Goal: Task Accomplishment & Management: Use online tool/utility

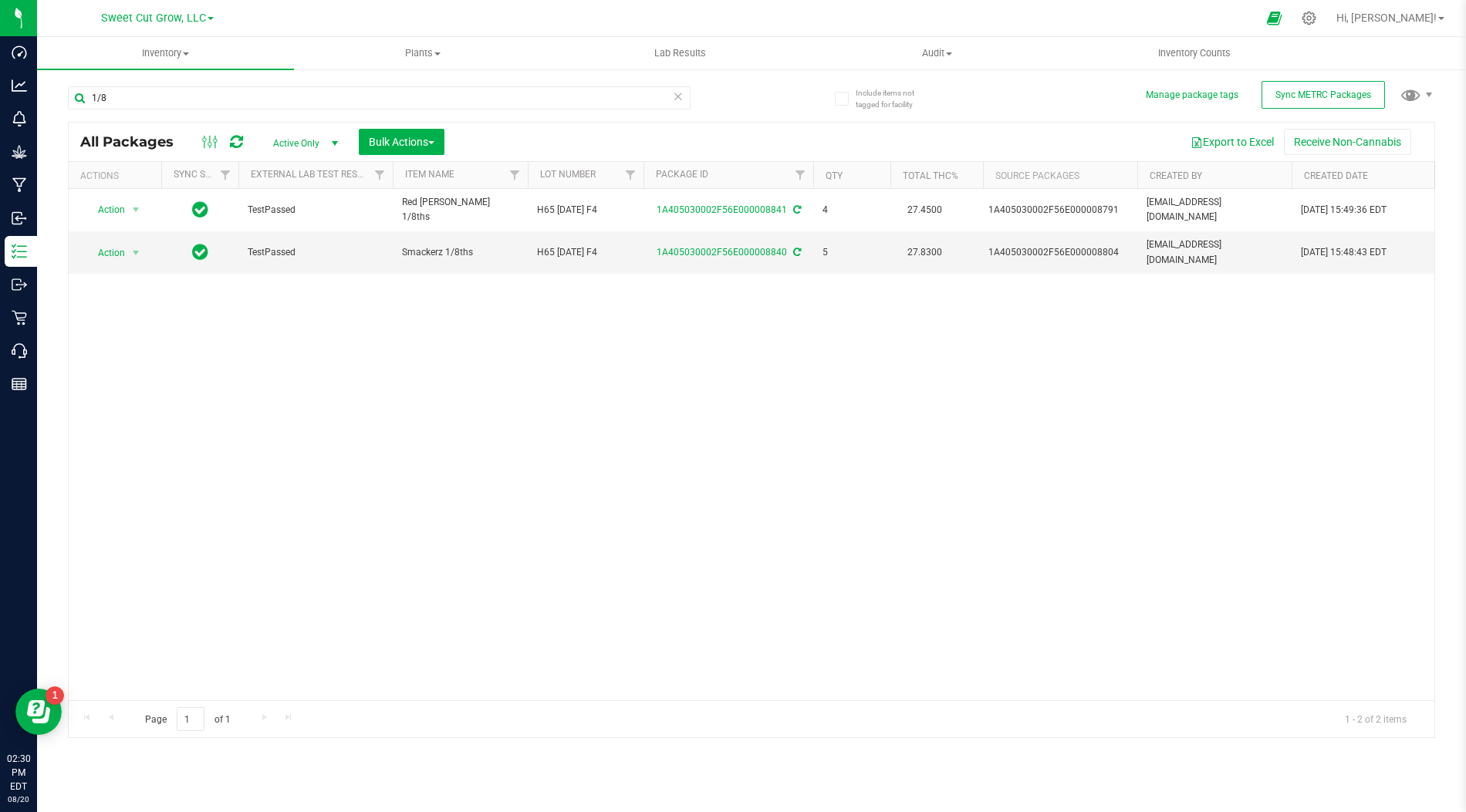
click at [364, 321] on div "Action Action Adjust qty Create package Edit attributes Global inventory Locate…" at bounding box center [751, 445] width 1366 height 512
click at [948, 312] on div "Action Action Adjust qty Create package Edit attributes Global inventory Locate…" at bounding box center [751, 445] width 1366 height 512
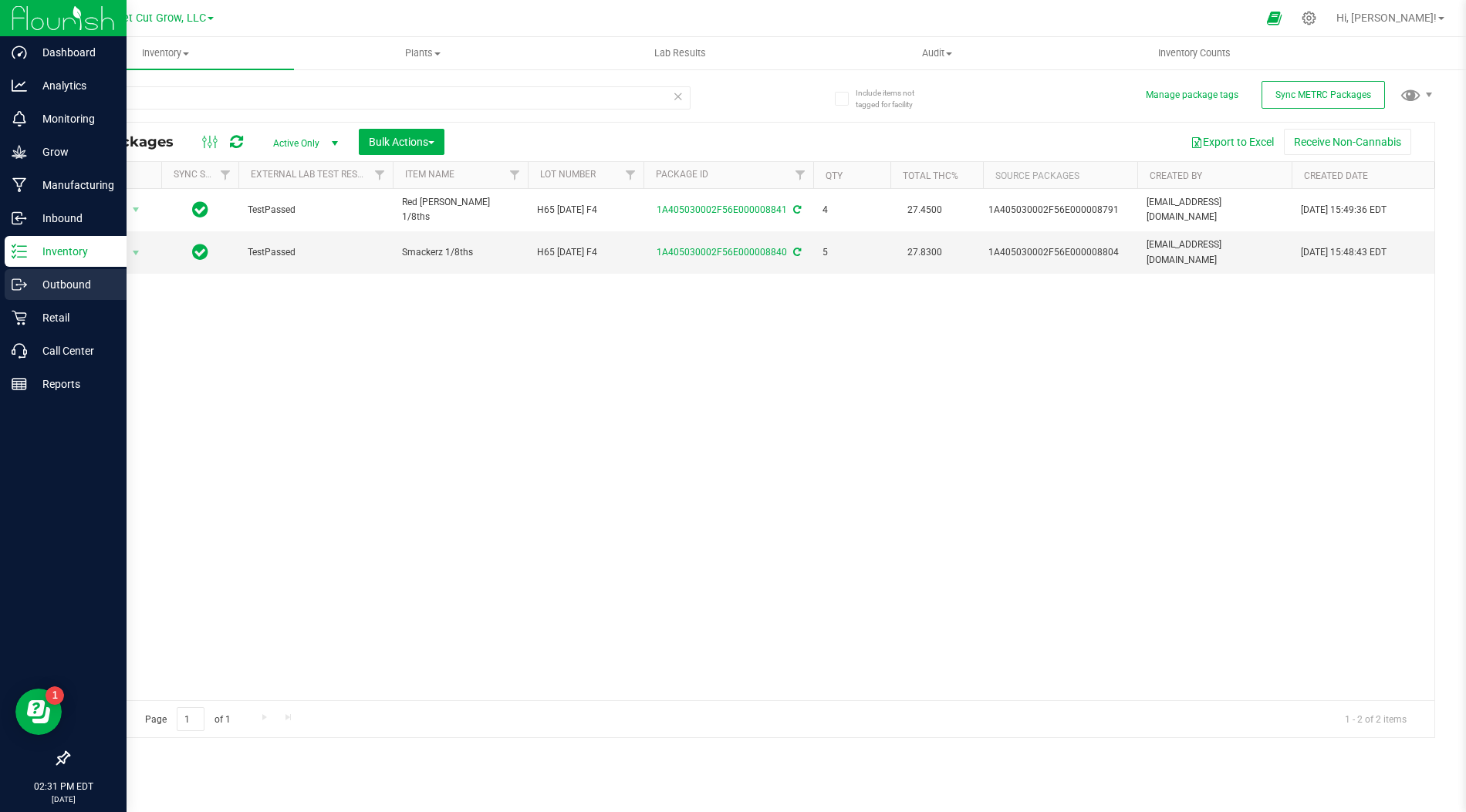
click at [62, 290] on p "Outbound" at bounding box center [73, 285] width 93 height 19
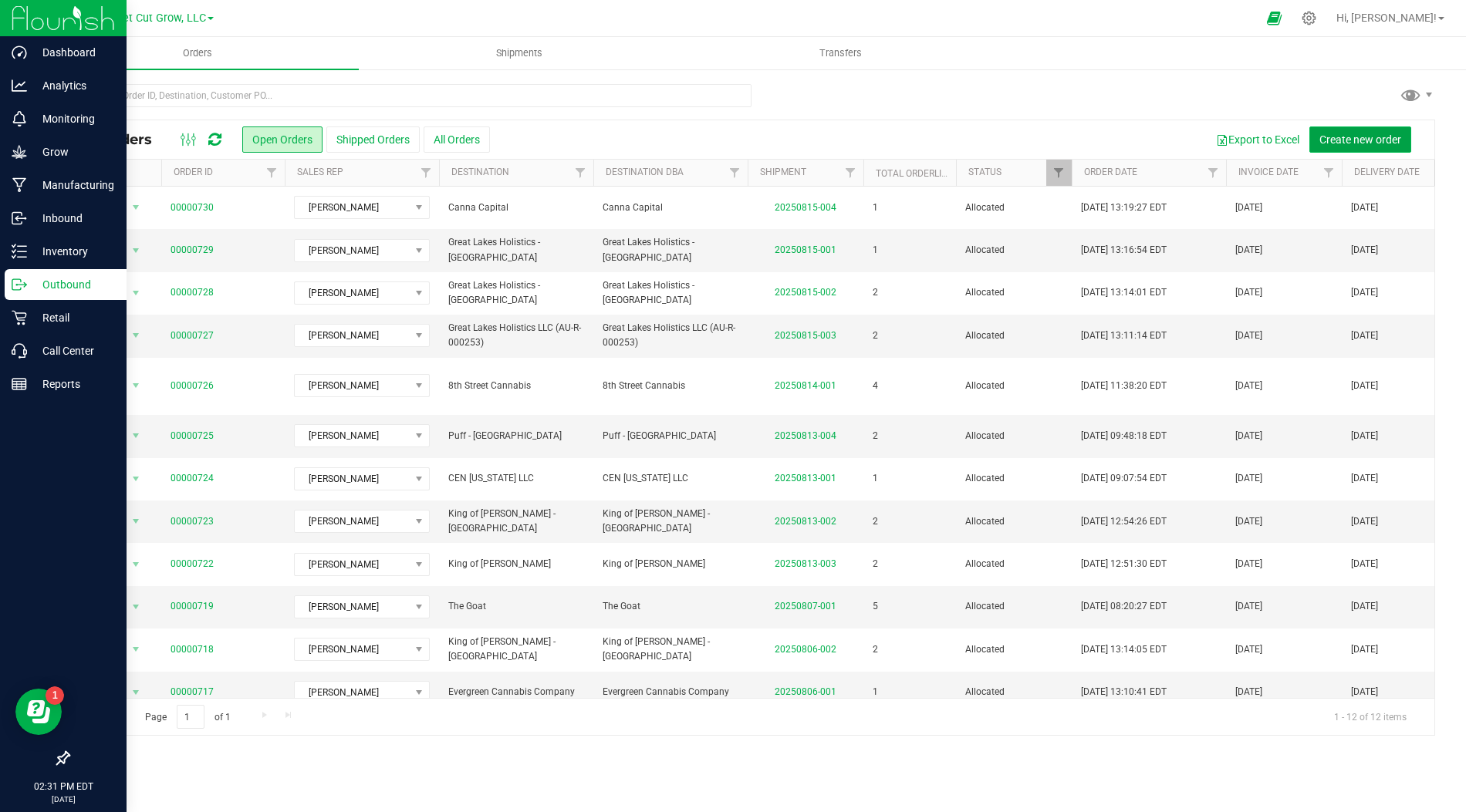
click at [1336, 134] on span "Create new order" at bounding box center [1360, 139] width 82 height 13
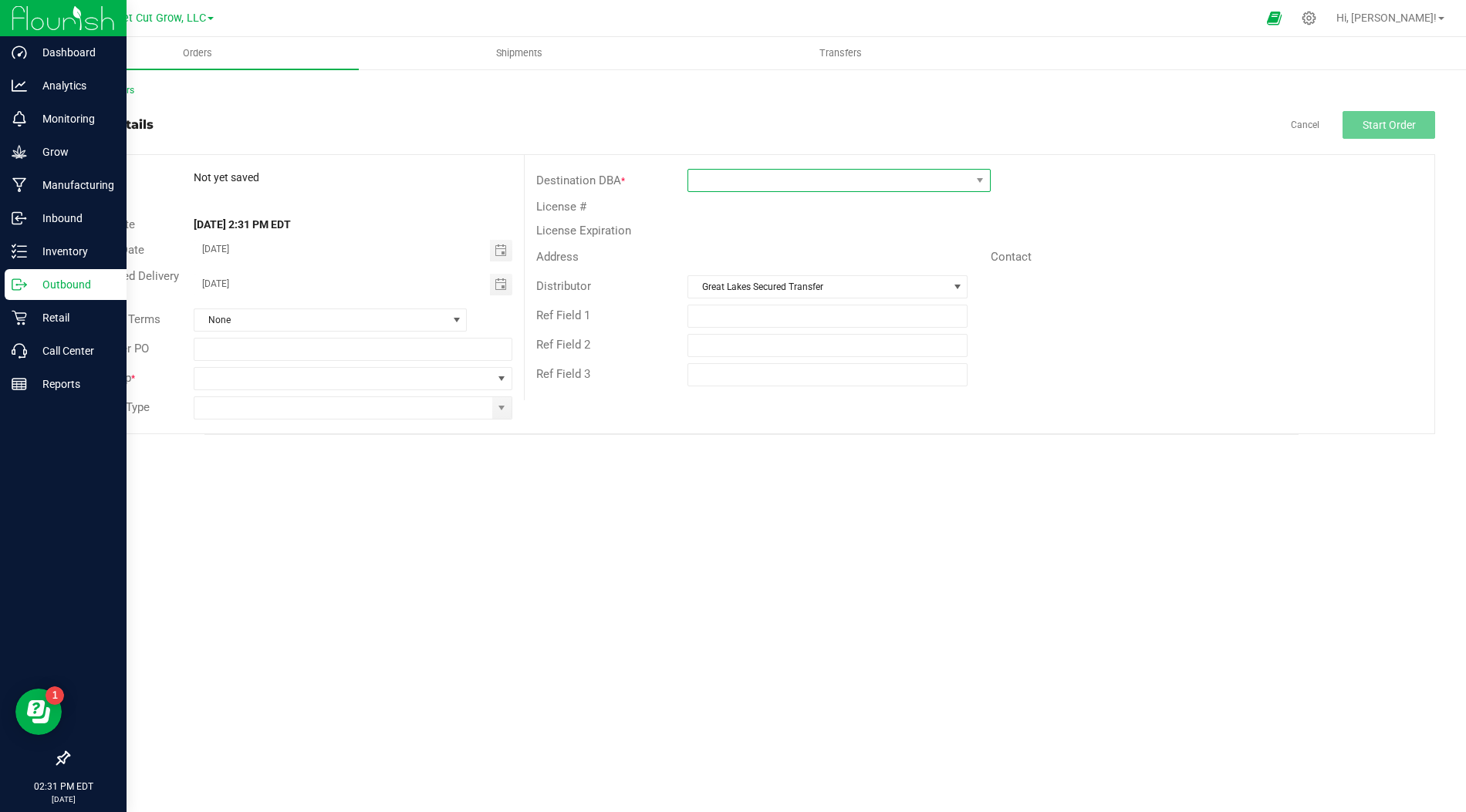
click at [753, 179] on span at bounding box center [829, 180] width 282 height 21
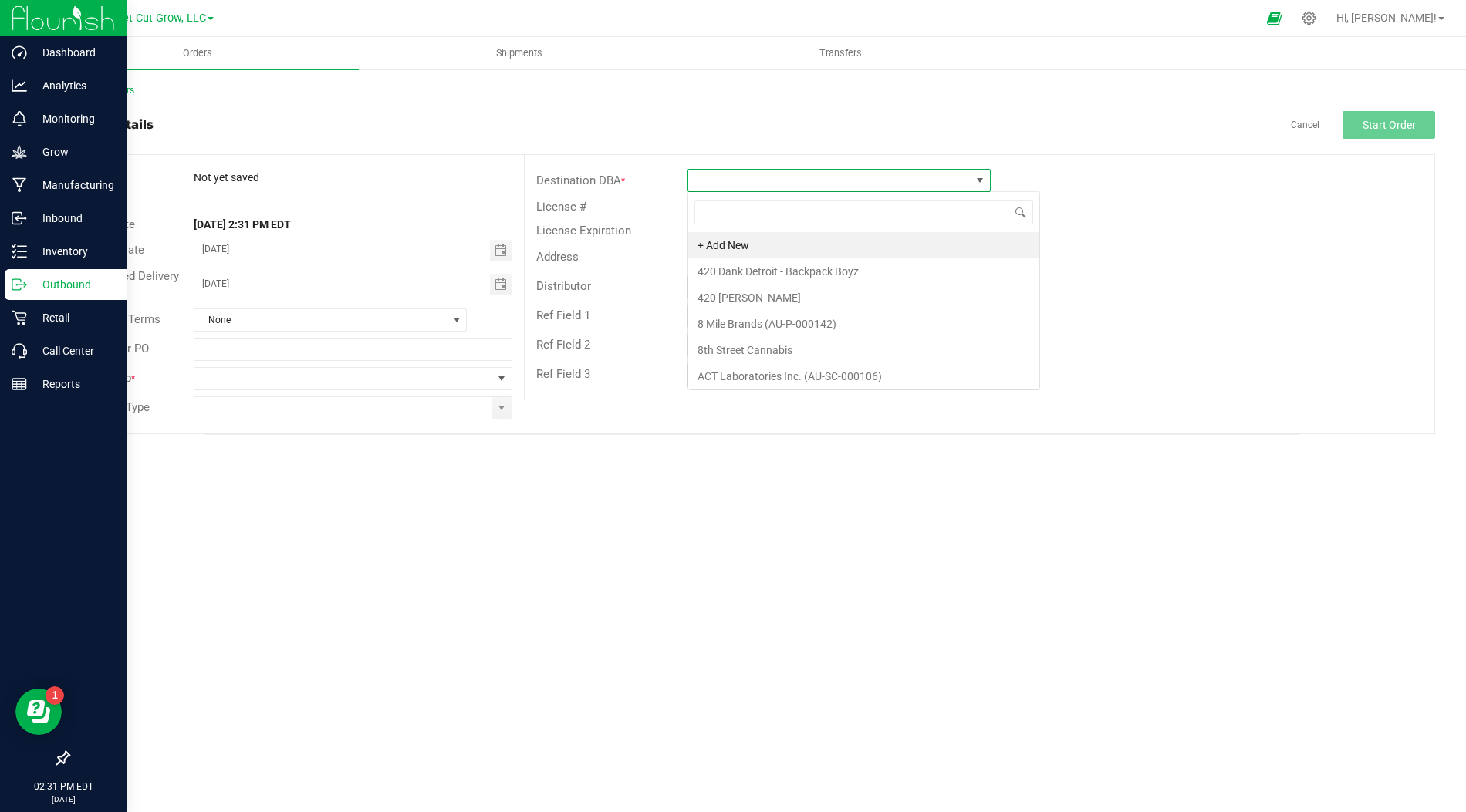
scroll to position [22, 302]
type input "cen"
click at [760, 247] on li "CEN [US_STATE] LLC" at bounding box center [838, 245] width 301 height 26
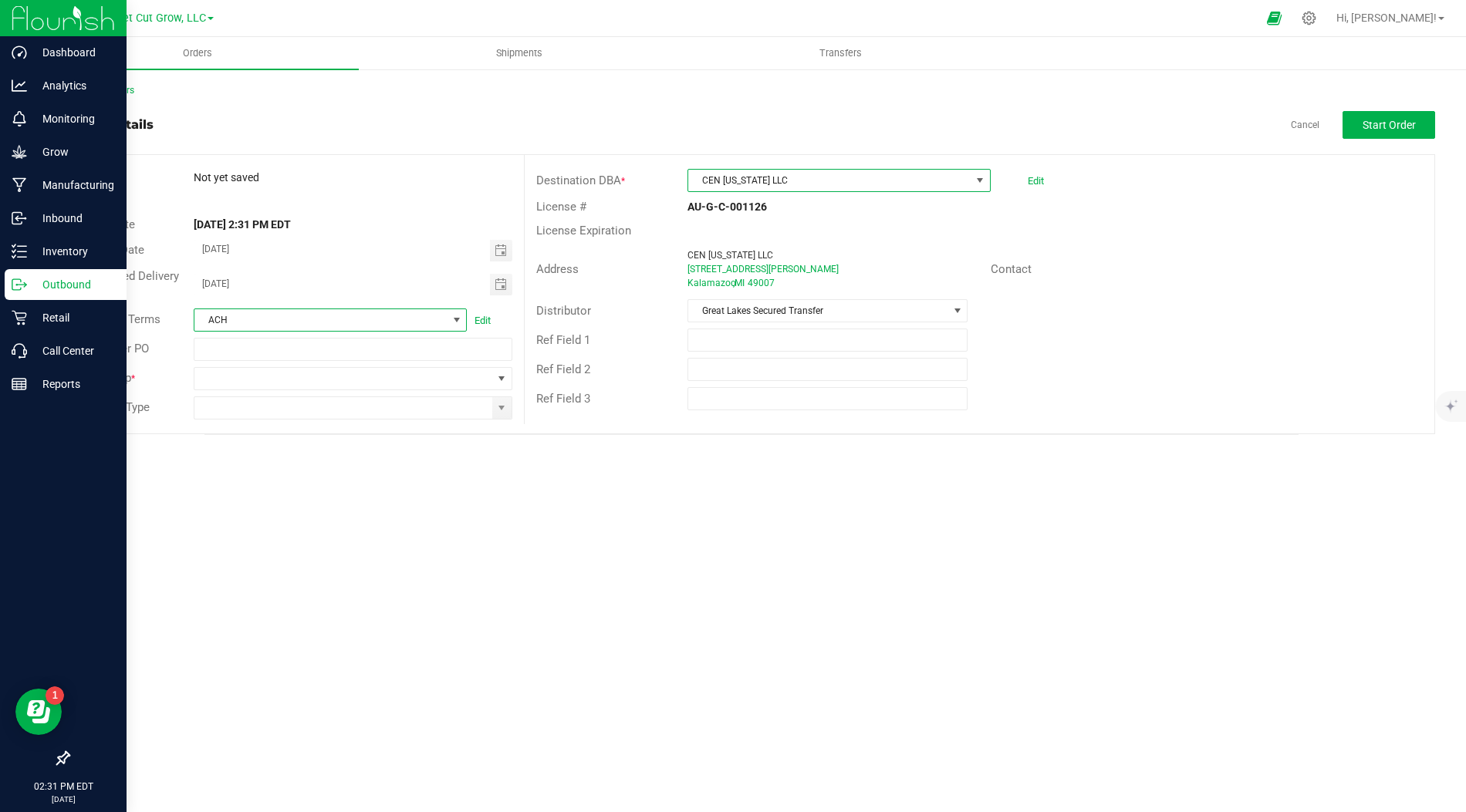
click at [456, 320] on span at bounding box center [456, 320] width 13 height 13
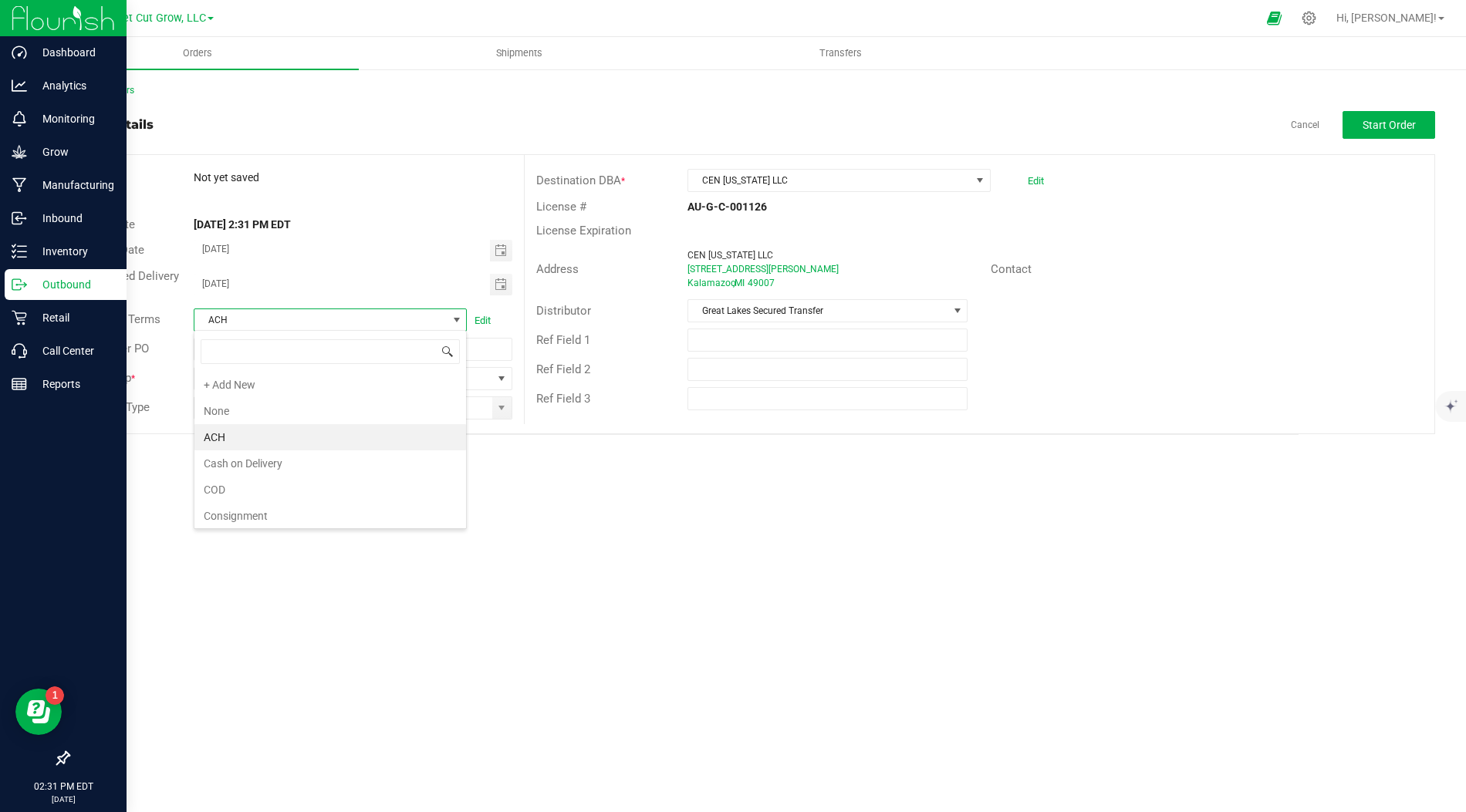
scroll to position [22, 272]
type input "net"
click at [353, 416] on li "Net 14" at bounding box center [329, 410] width 272 height 26
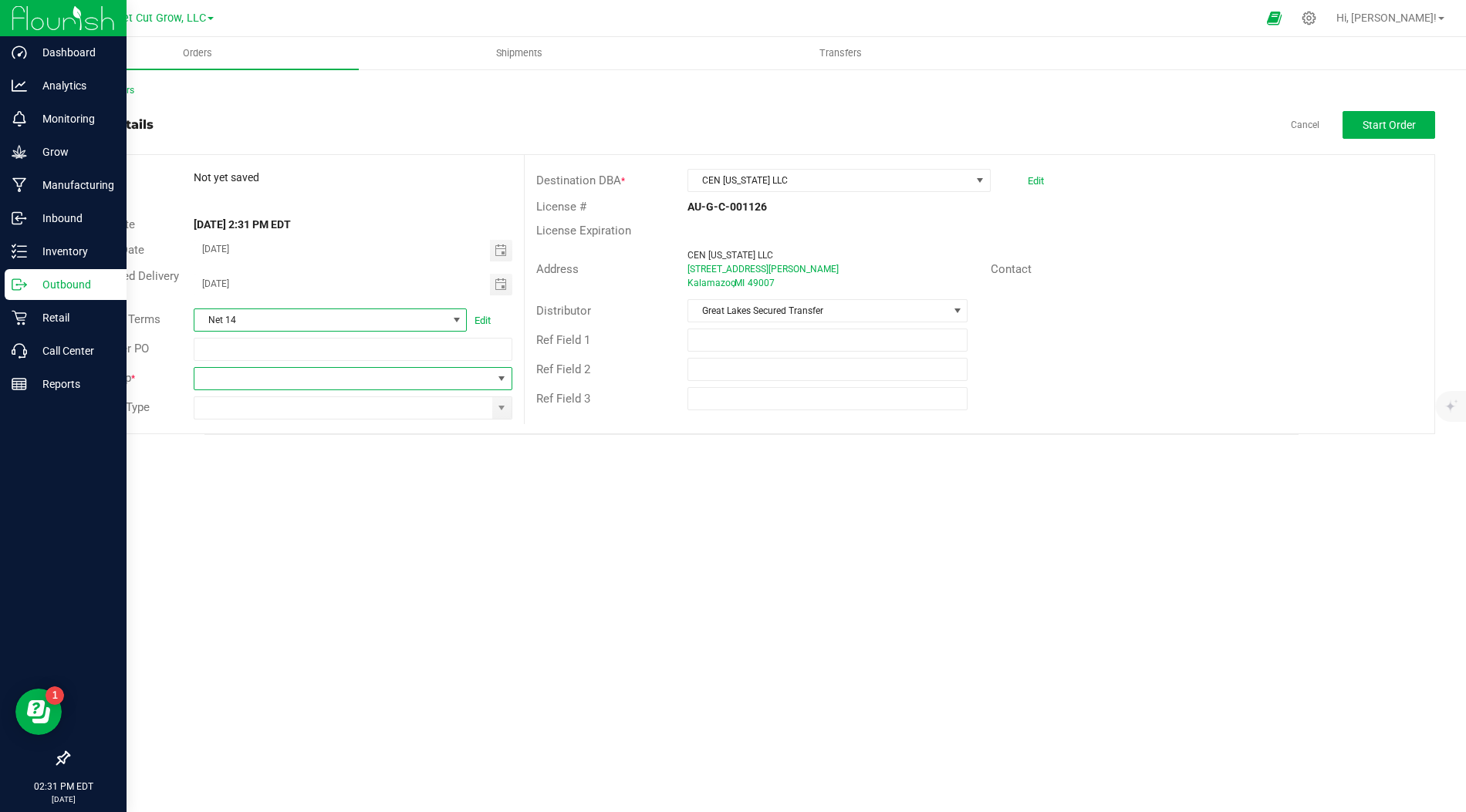
click at [505, 378] on span at bounding box center [501, 378] width 13 height 13
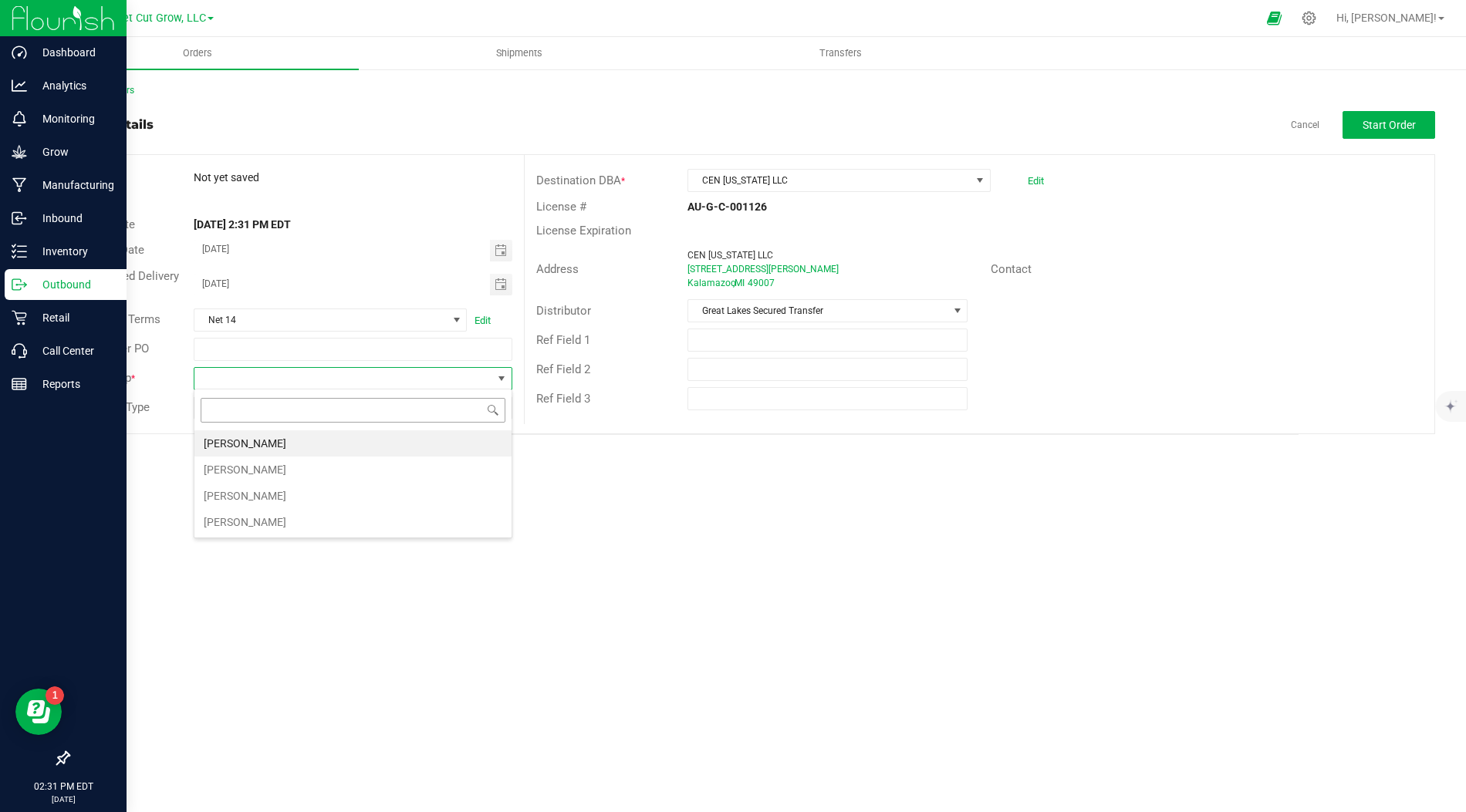
scroll to position [22, 318]
click at [321, 438] on li "[PERSON_NAME]" at bounding box center [352, 444] width 317 height 26
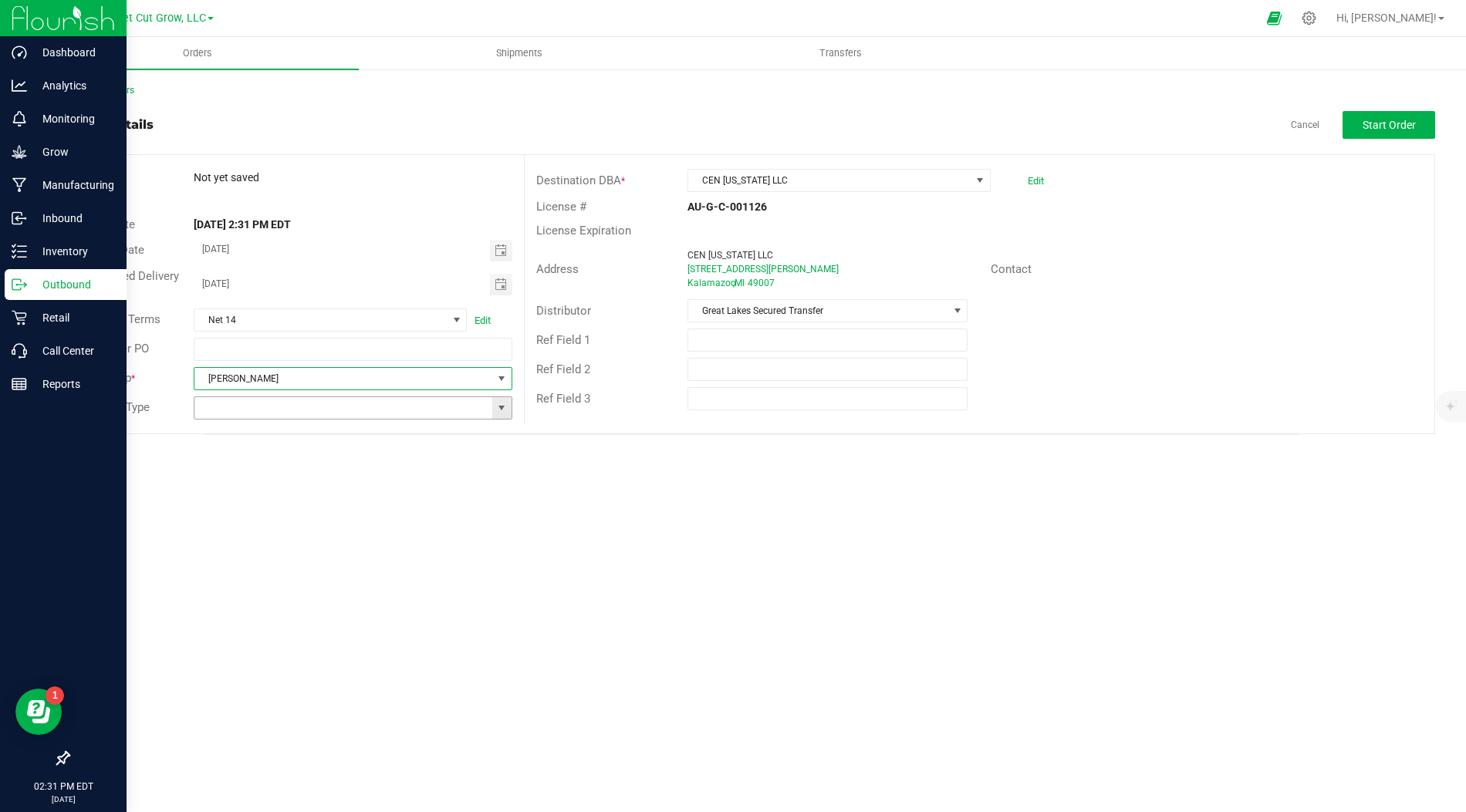
click at [499, 403] on span at bounding box center [501, 407] width 13 height 13
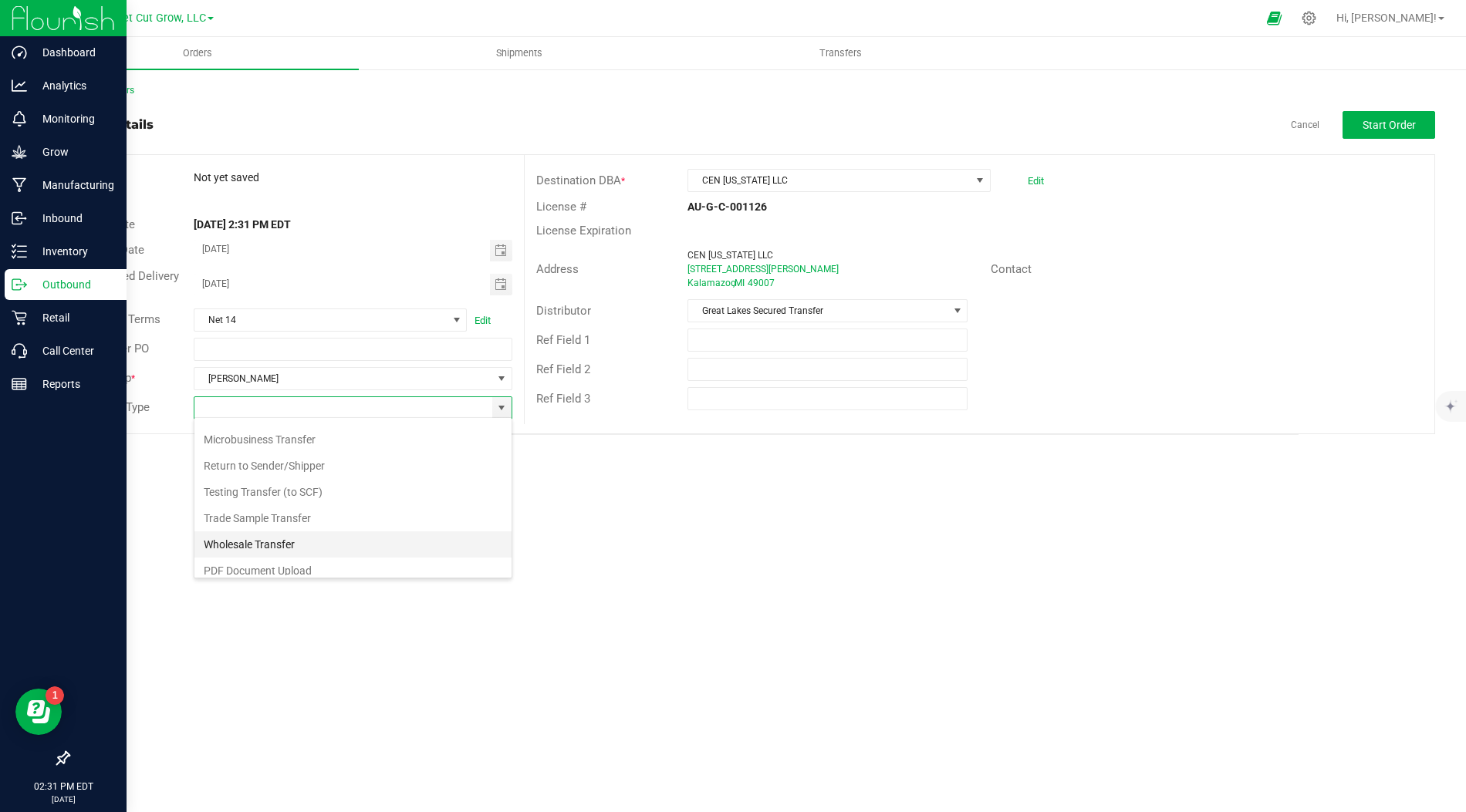
click at [375, 540] on li "Wholesale Transfer" at bounding box center [352, 544] width 317 height 26
type input "Wholesale Transfer"
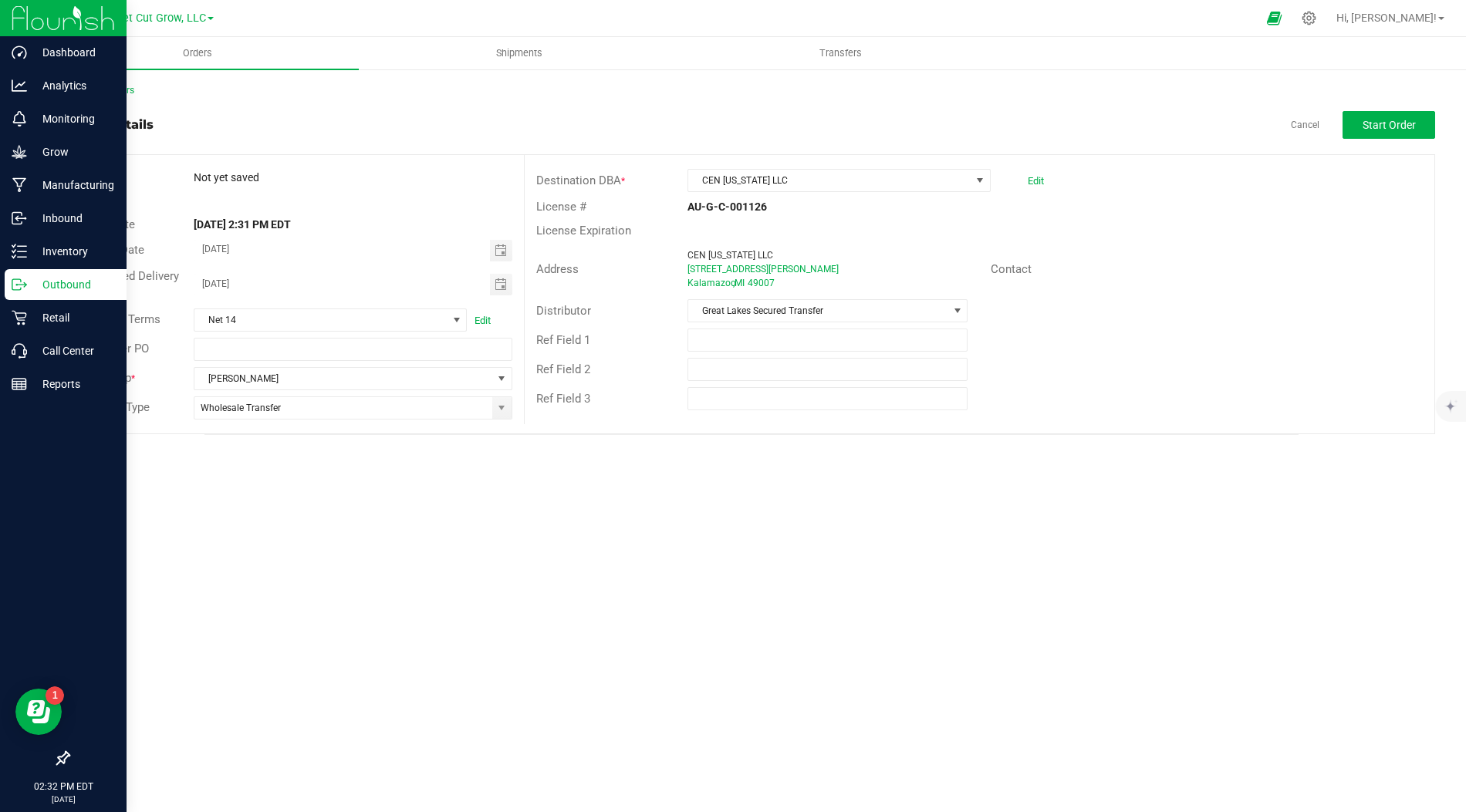
click at [390, 525] on div "Orders Shipments Transfers Back to Orders Order details Cancel Start Order Orde…" at bounding box center [752, 424] width 1429 height 775
click at [1396, 114] on button "Start Order" at bounding box center [1388, 125] width 93 height 27
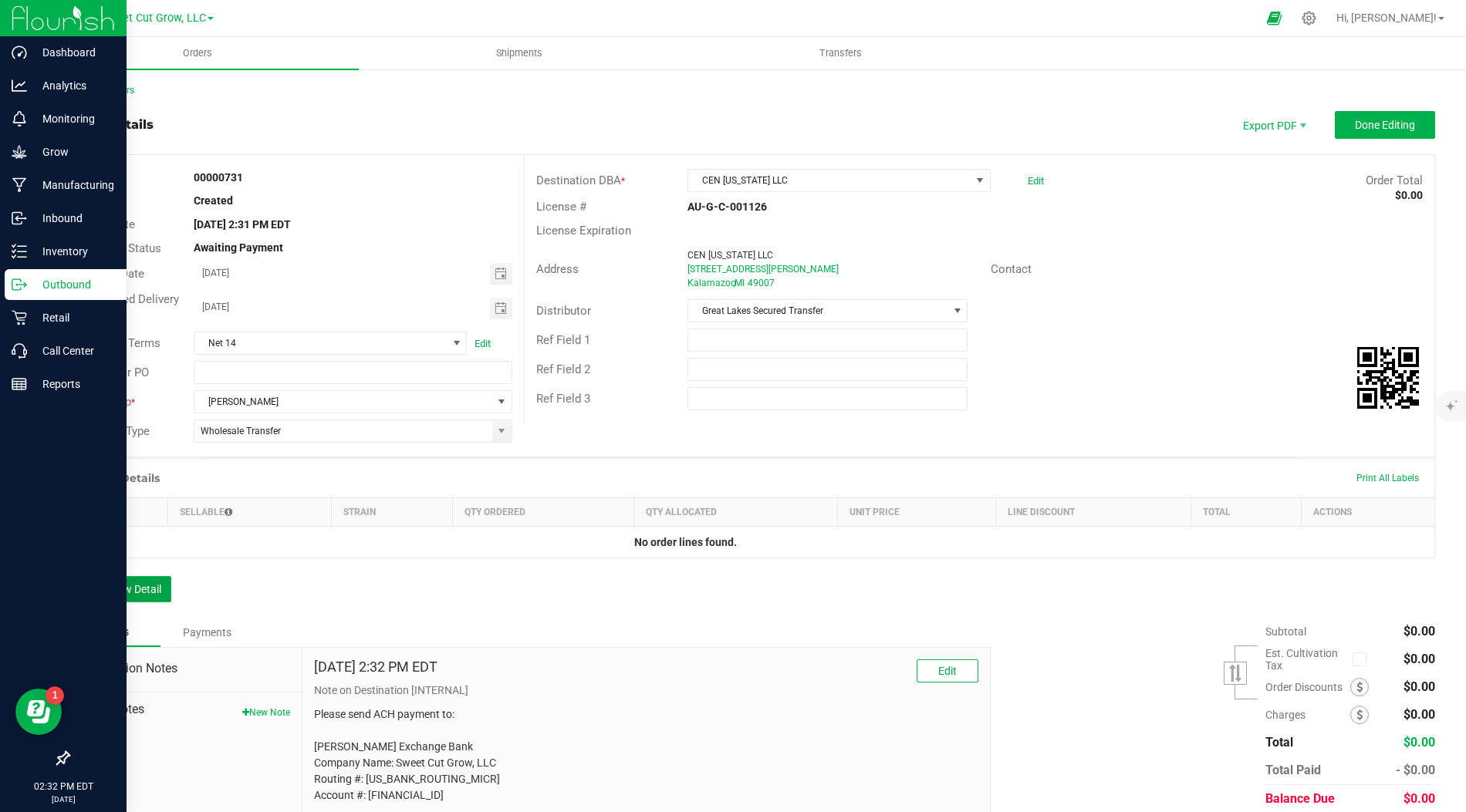
click at [121, 582] on button "Add New Detail" at bounding box center [120, 589] width 103 height 26
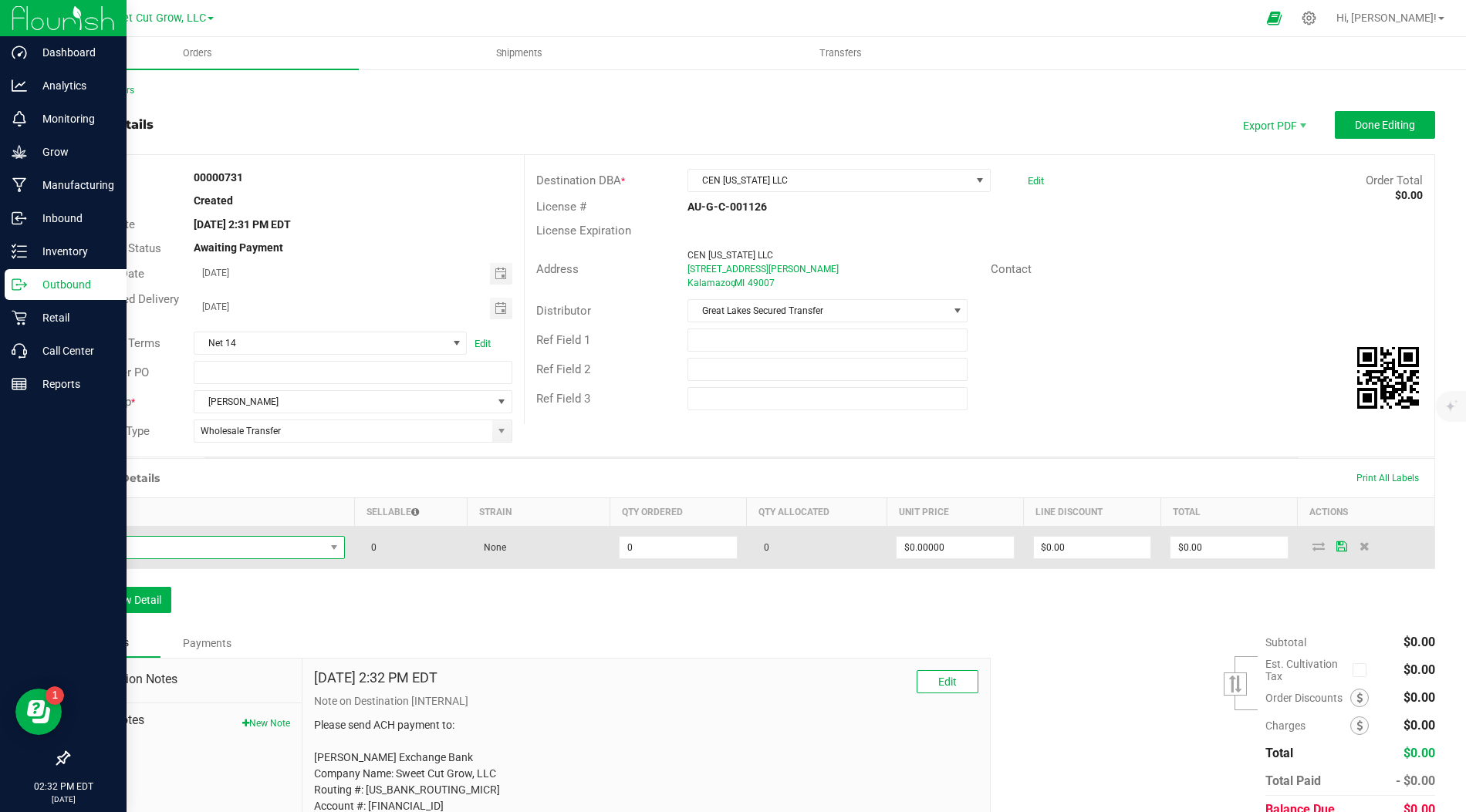
click at [260, 542] on span "NO DATA FOUND" at bounding box center [203, 548] width 246 height 21
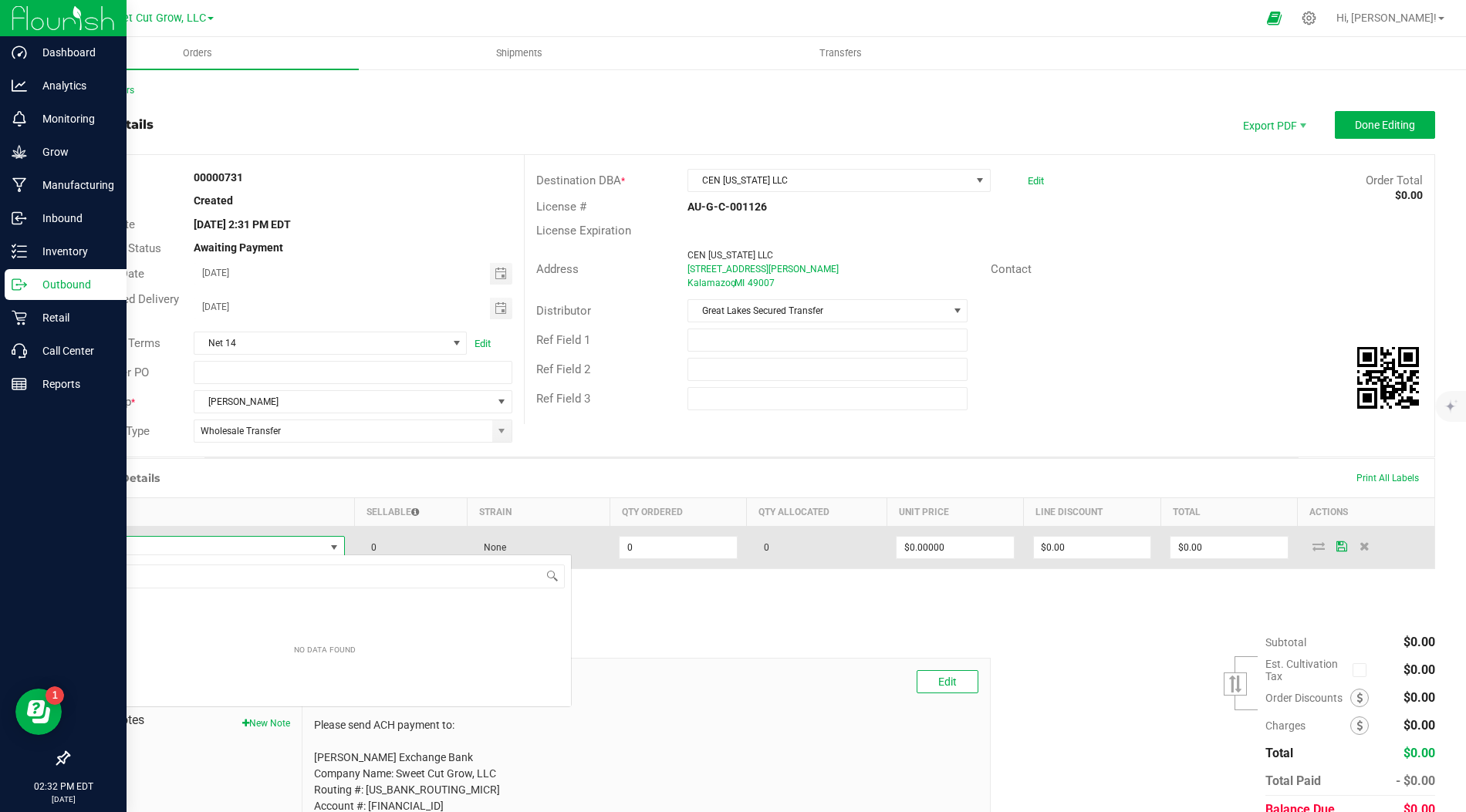
scroll to position [22, 266]
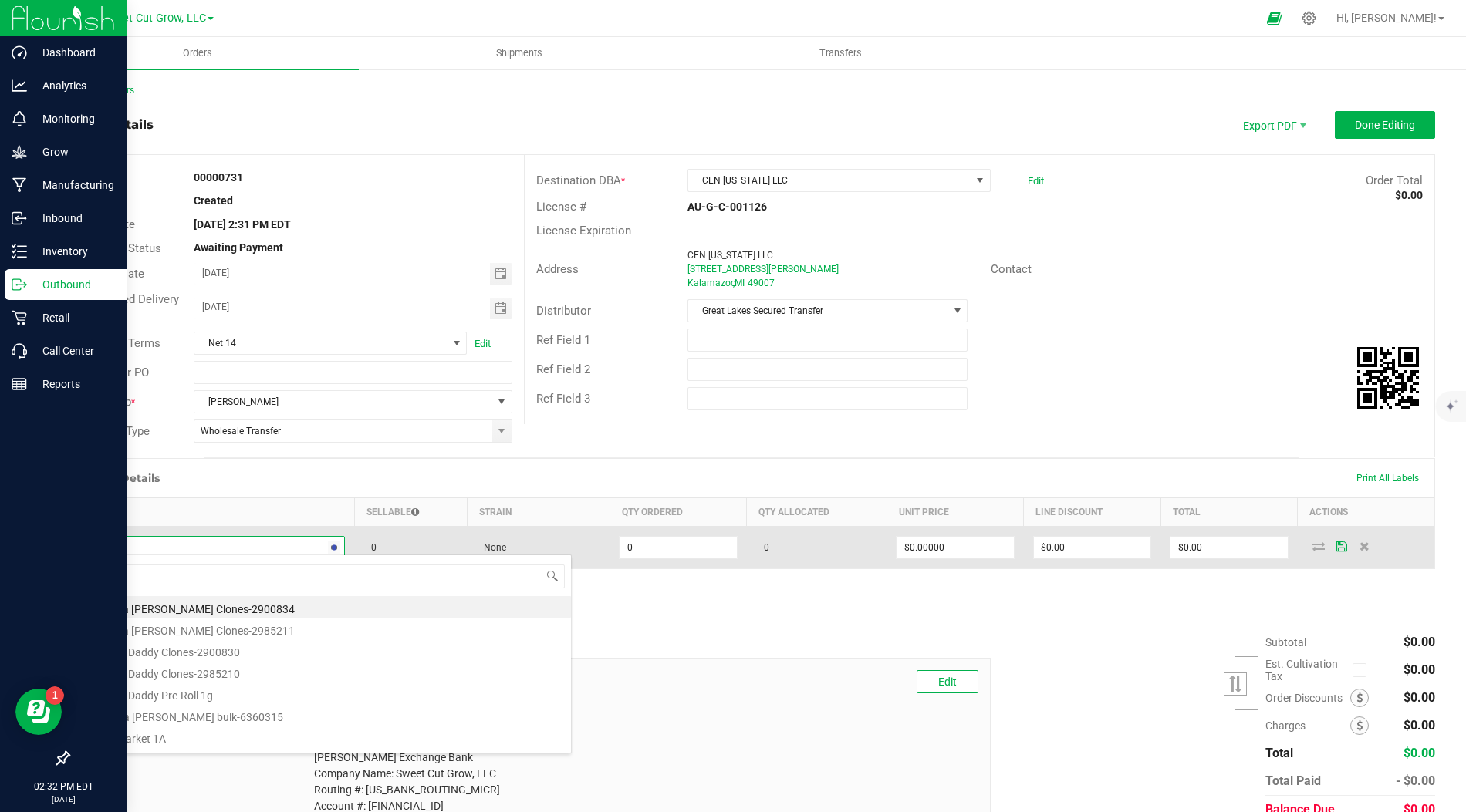
type input "bud"
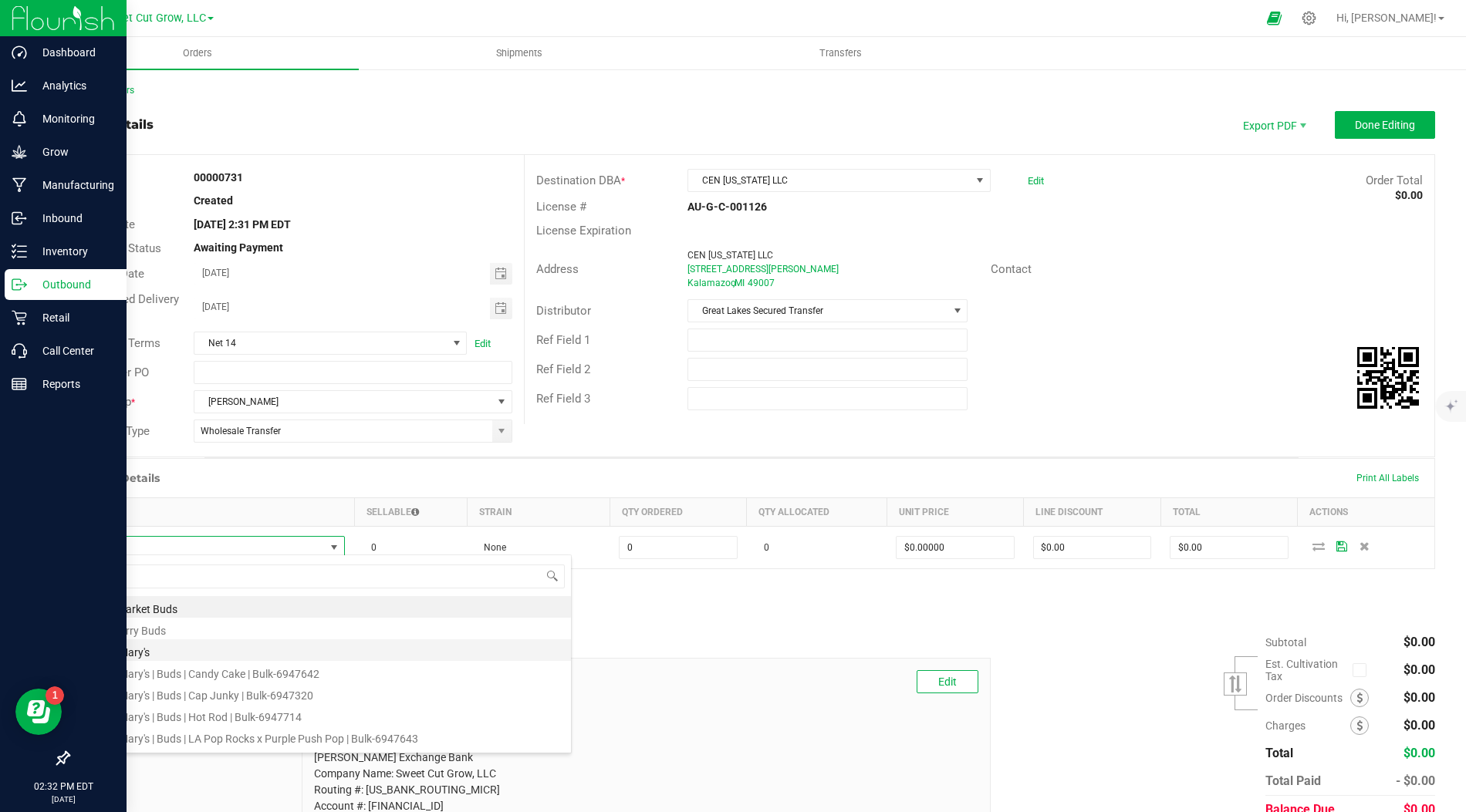
click at [198, 645] on li "Bud & Mary's" at bounding box center [325, 650] width 492 height 21
type input "0.0000 g"
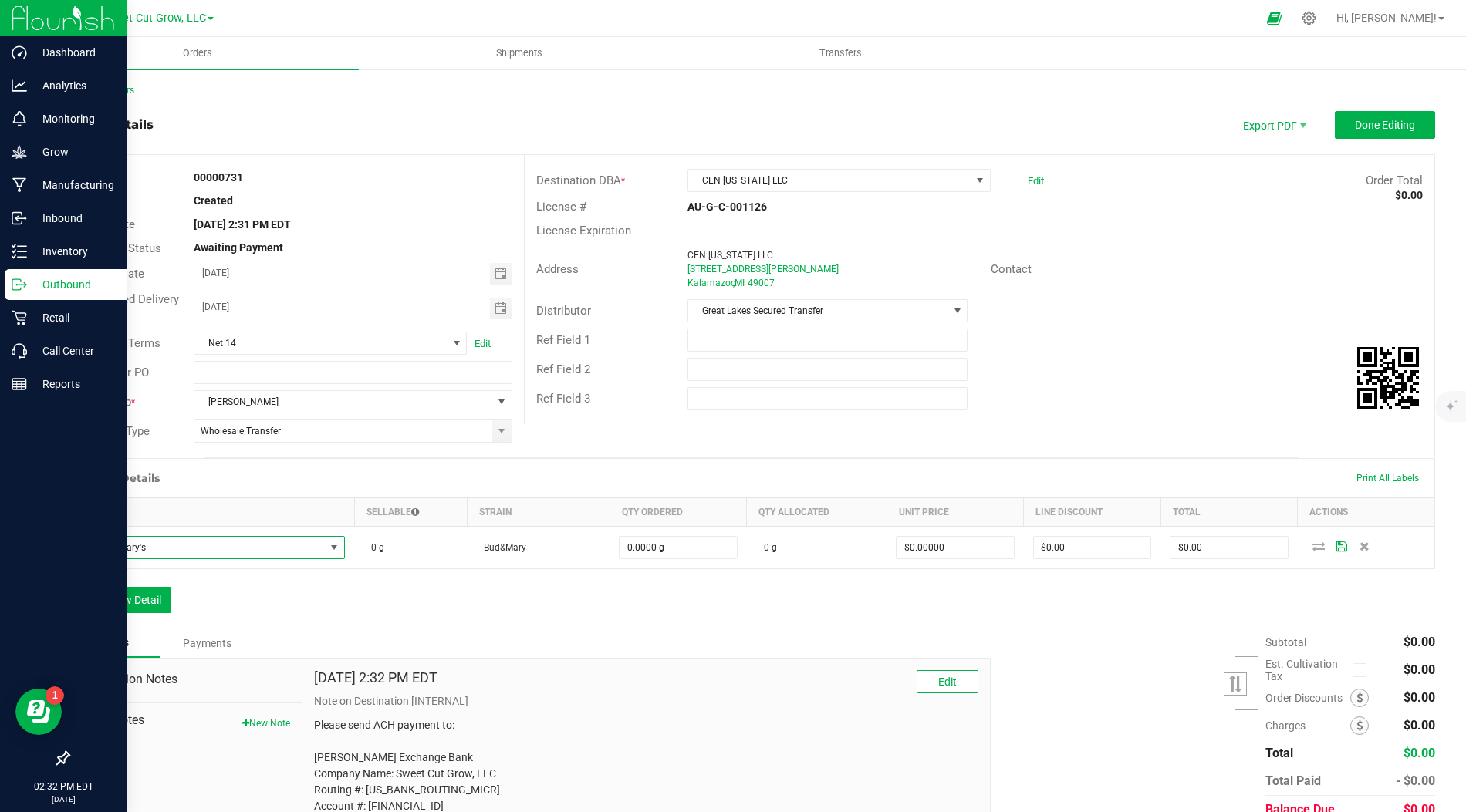
click at [915, 598] on div "Order Details Print All Labels Item Sellable Strain Qty Ordered Qty Allocated U…" at bounding box center [752, 543] width 1367 height 171
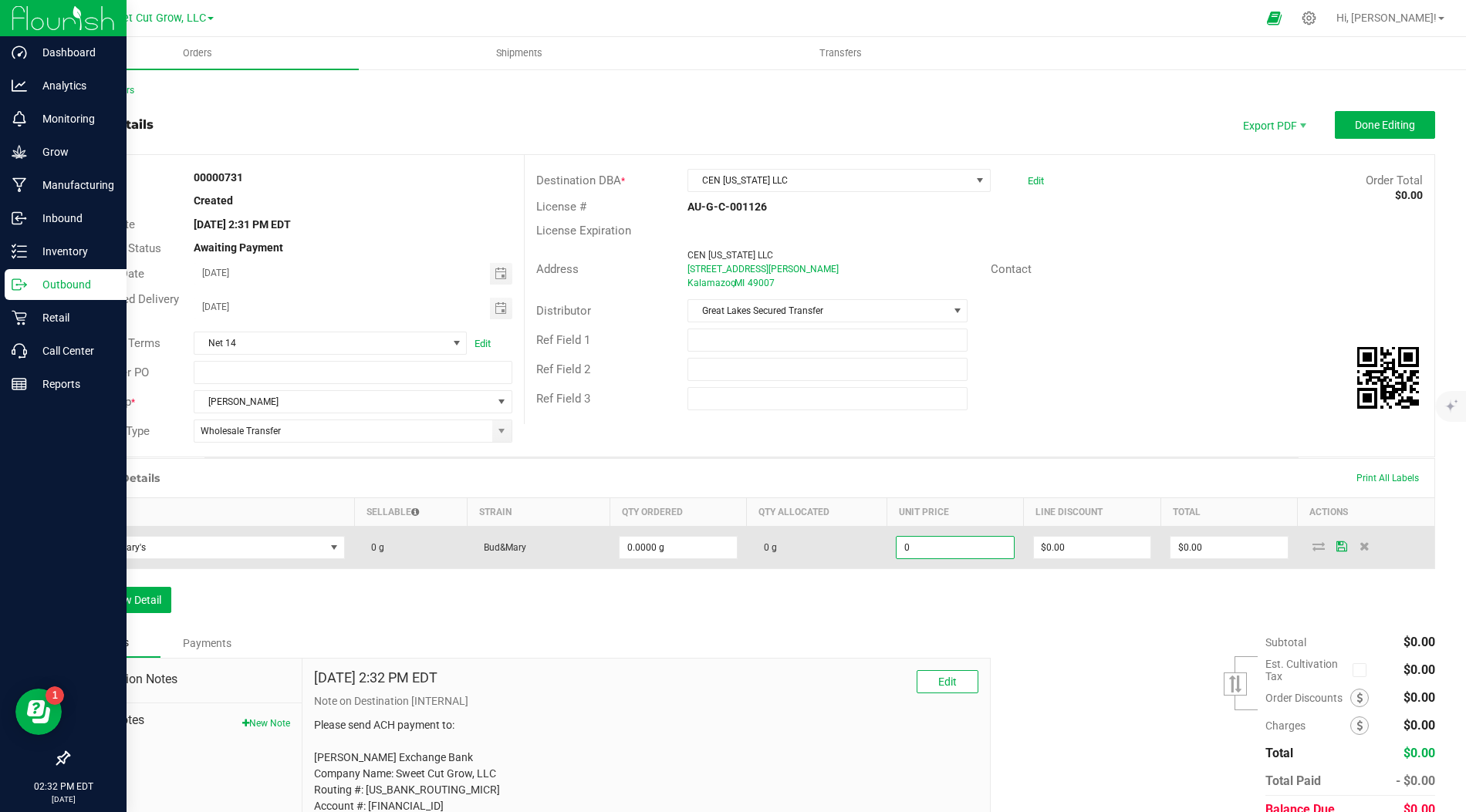
click at [967, 549] on input "0" at bounding box center [954, 548] width 116 height 21
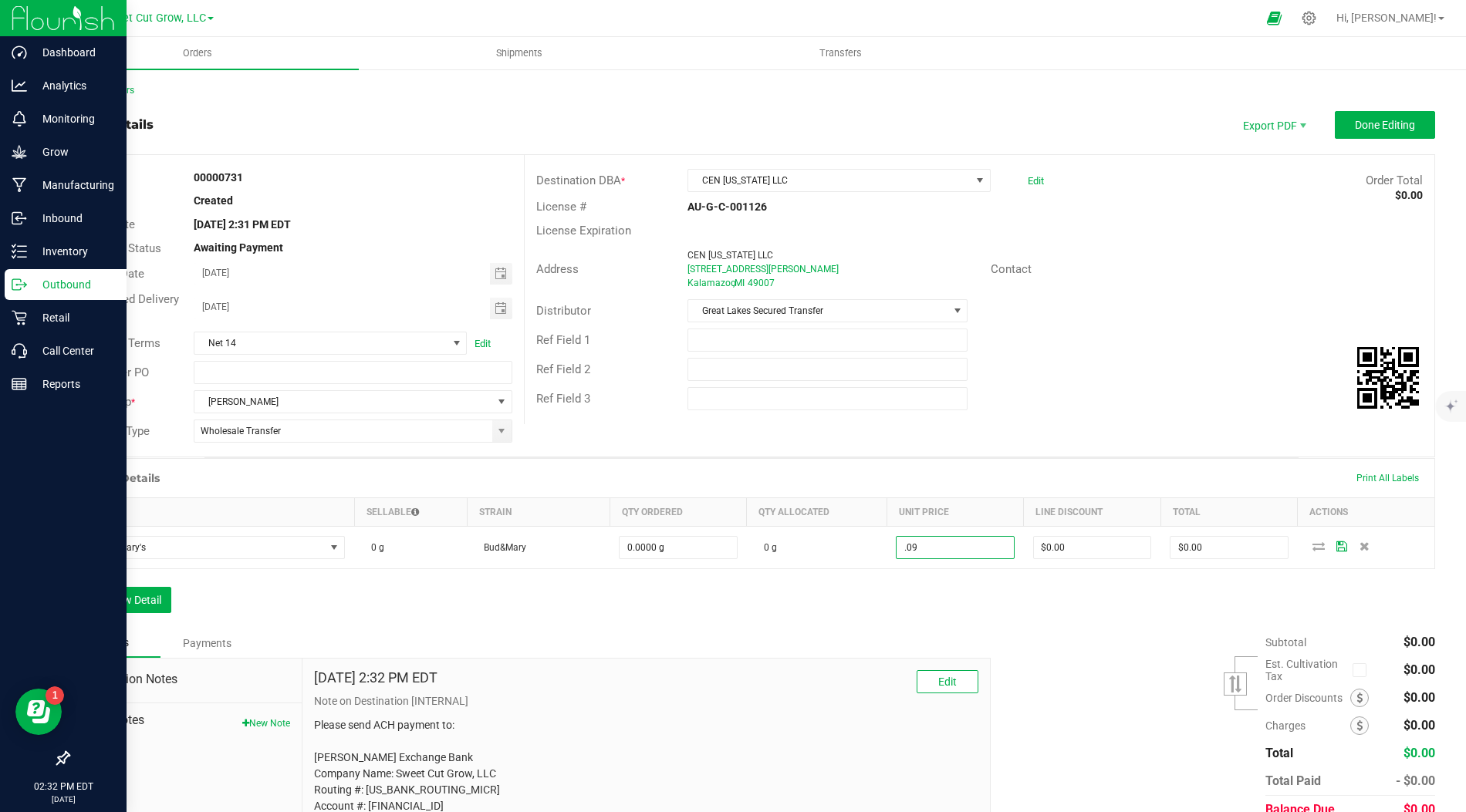
type input "$0.09000"
click at [906, 629] on div "Notes Payments" at bounding box center [523, 643] width 911 height 29
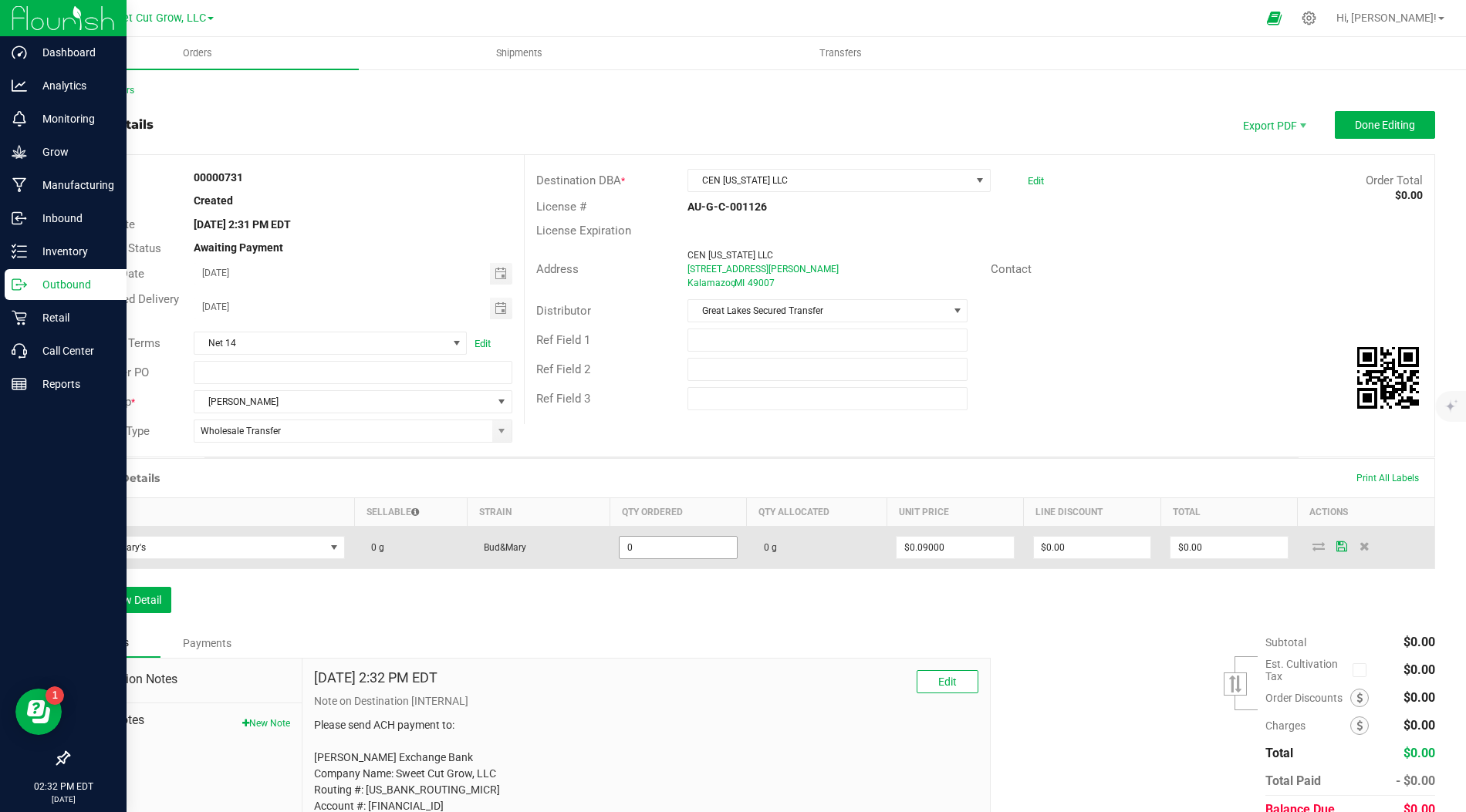
click at [689, 548] on input "0" at bounding box center [676, 548] width 116 height 21
paste input "1495"
type input "14950.0000 g"
type input "$1,345.50"
click at [693, 558] on td "14950.0000 g" at bounding box center [677, 549] width 136 height 43
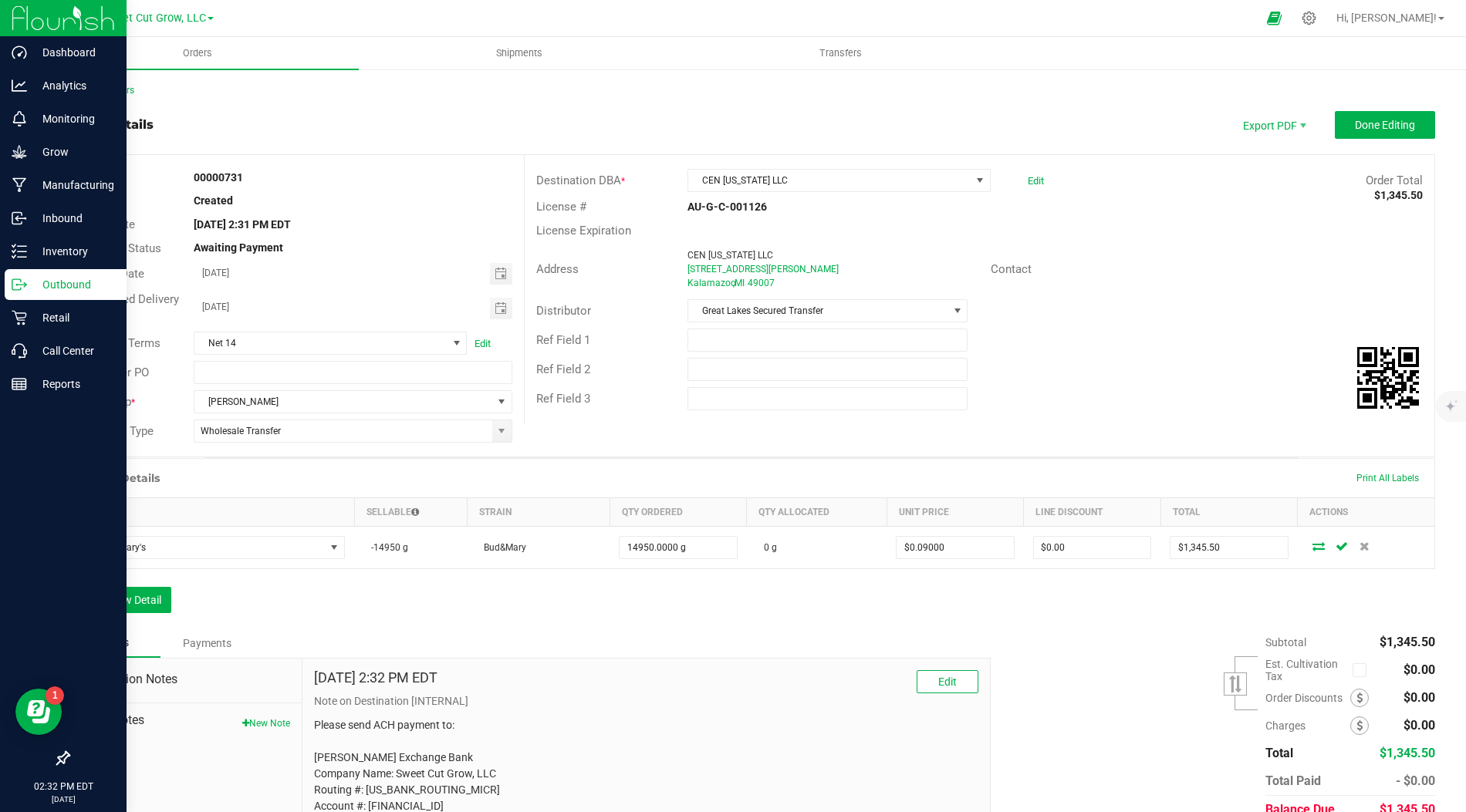
click at [858, 590] on div "Order Details Print All Labels Item Sellable Strain Qty Ordered Qty Allocated U…" at bounding box center [752, 543] width 1367 height 171
click at [1369, 113] on button "Done Editing" at bounding box center [1384, 125] width 100 height 27
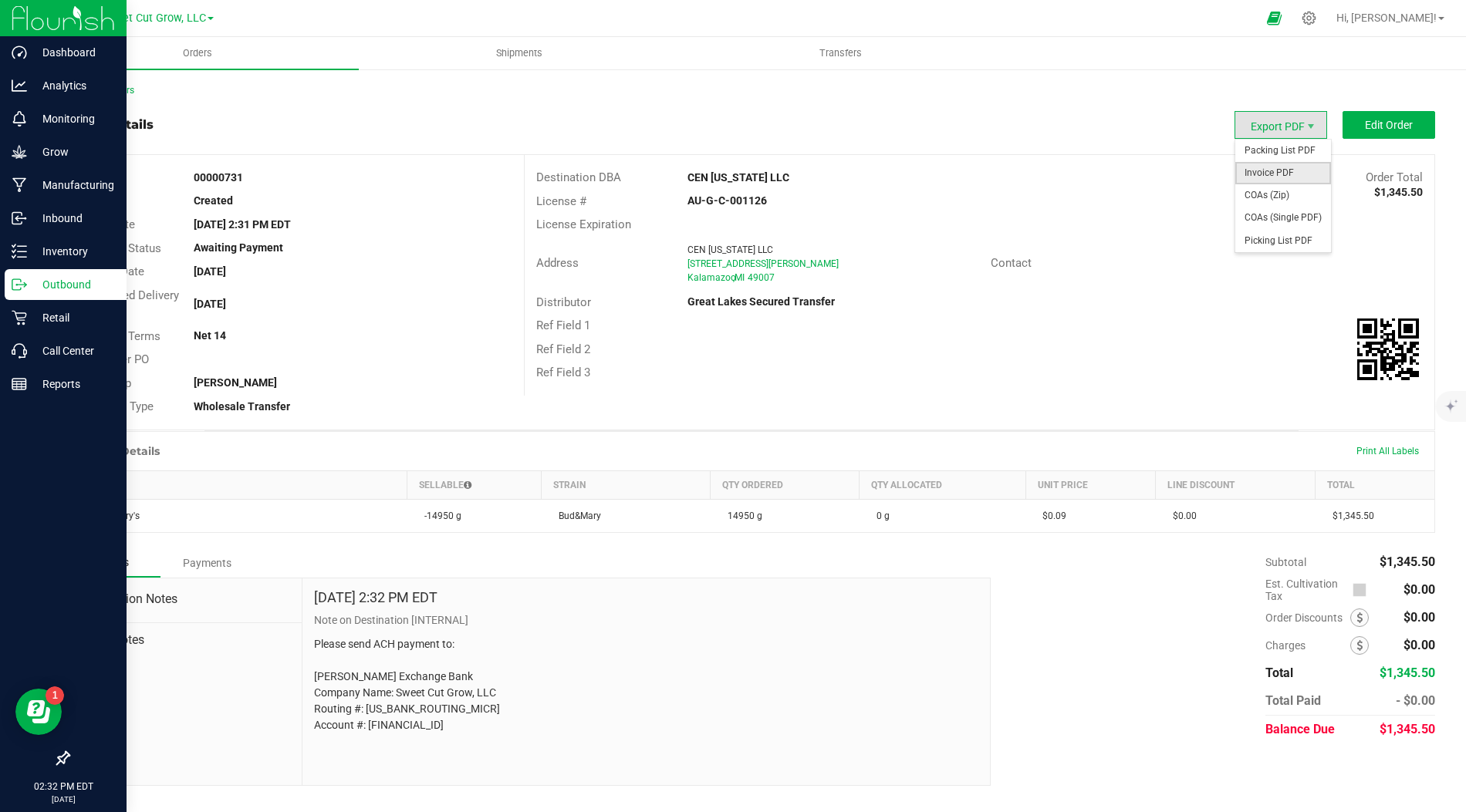
click at [1268, 168] on span "Invoice PDF" at bounding box center [1283, 173] width 96 height 22
click at [1376, 130] on span "Edit Order" at bounding box center [1388, 125] width 48 height 13
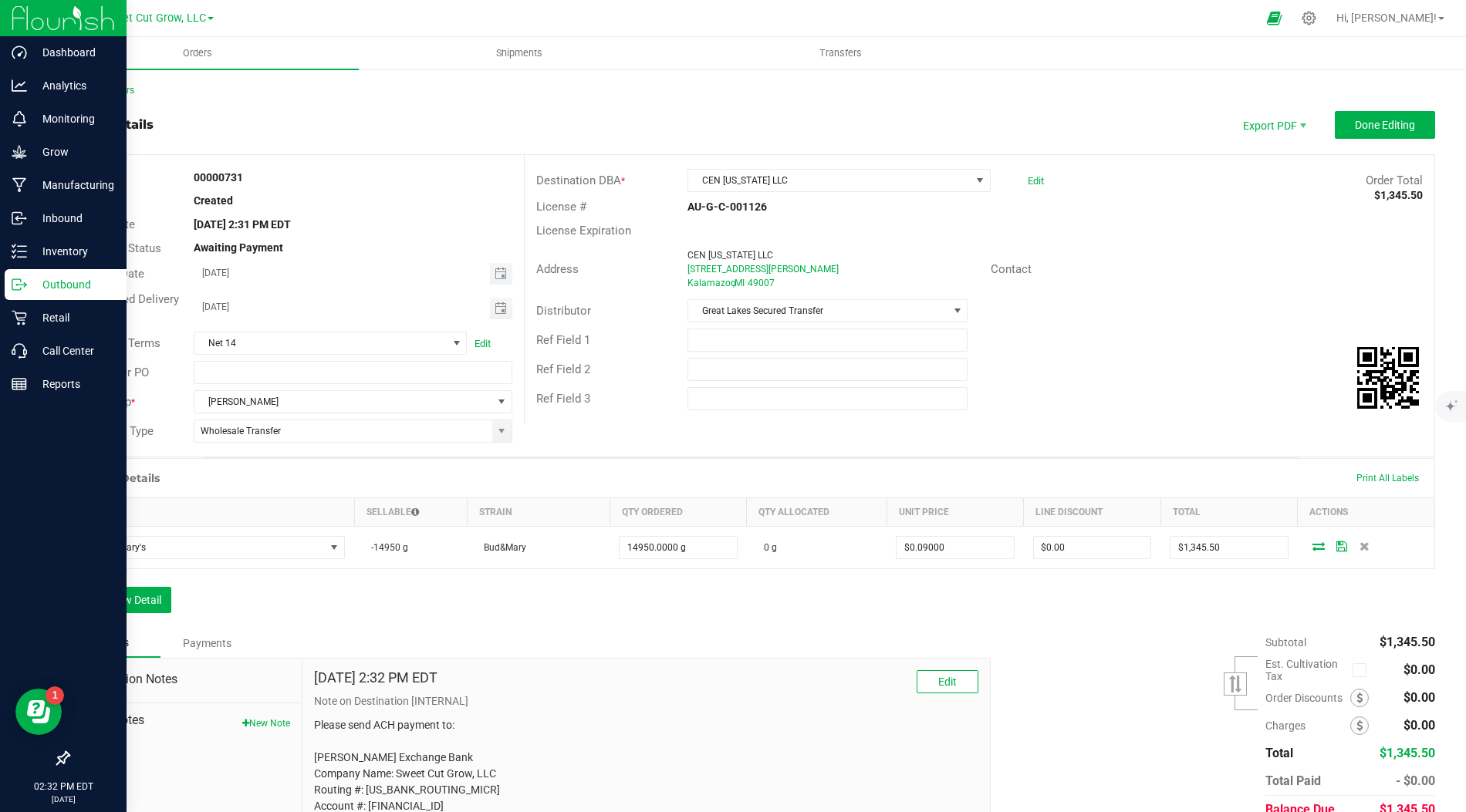
click at [507, 273] on span "Toggle calendar" at bounding box center [501, 274] width 22 height 21
click at [285, 452] on span "25" at bounding box center [287, 449] width 22 height 24
type input "[DATE]"
click at [496, 310] on span "Toggle calendar" at bounding box center [500, 308] width 13 height 13
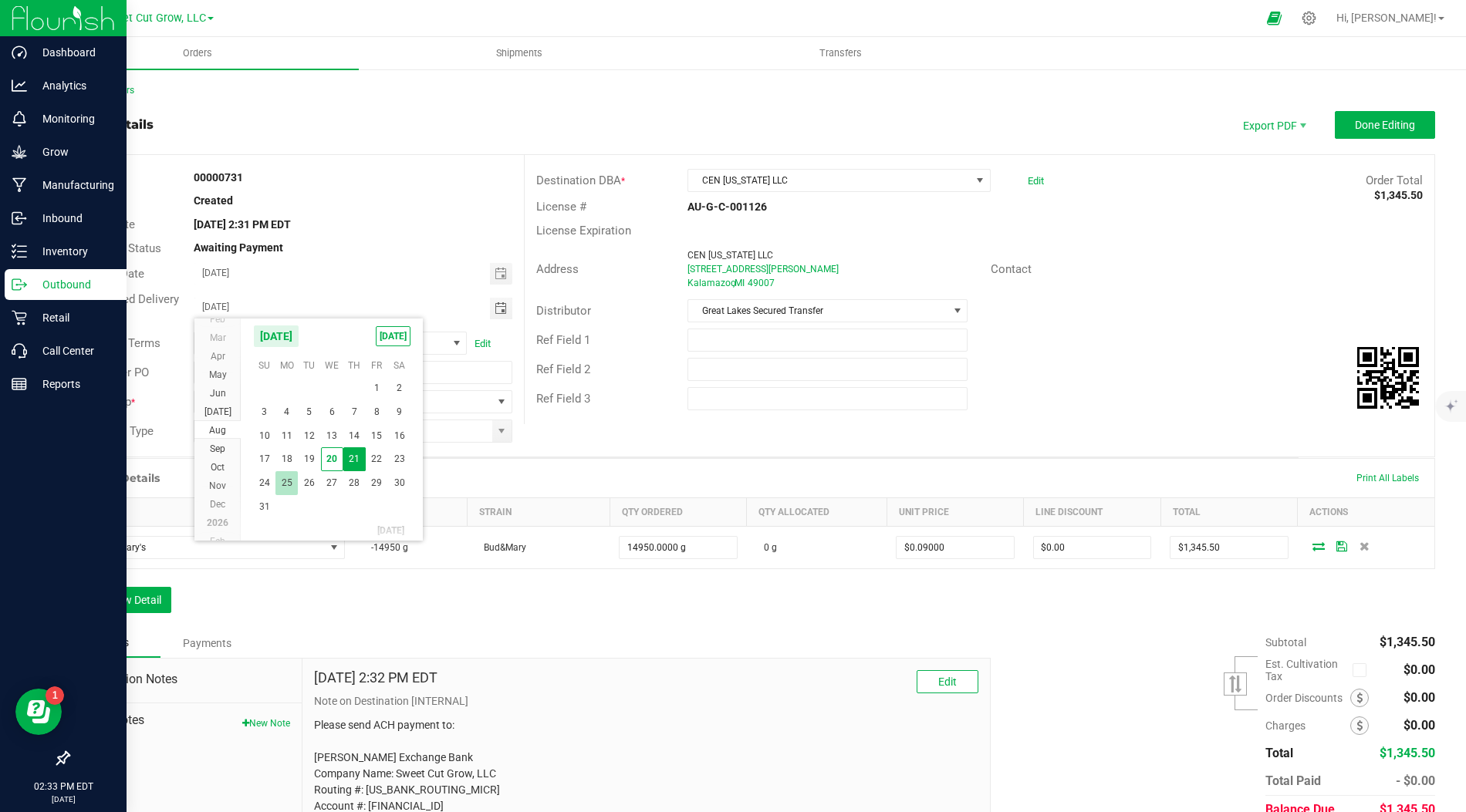
click at [290, 483] on span "25" at bounding box center [287, 483] width 22 height 24
type input "[DATE]"
click at [1127, 296] on div "Distributor Great Lakes Secured Transfer" at bounding box center [979, 311] width 909 height 29
click at [1393, 139] on outbound-order-header "Order details Export PDF Done Editing Order # 00000731 Status Created Order Dat…" at bounding box center [752, 284] width 1367 height 346
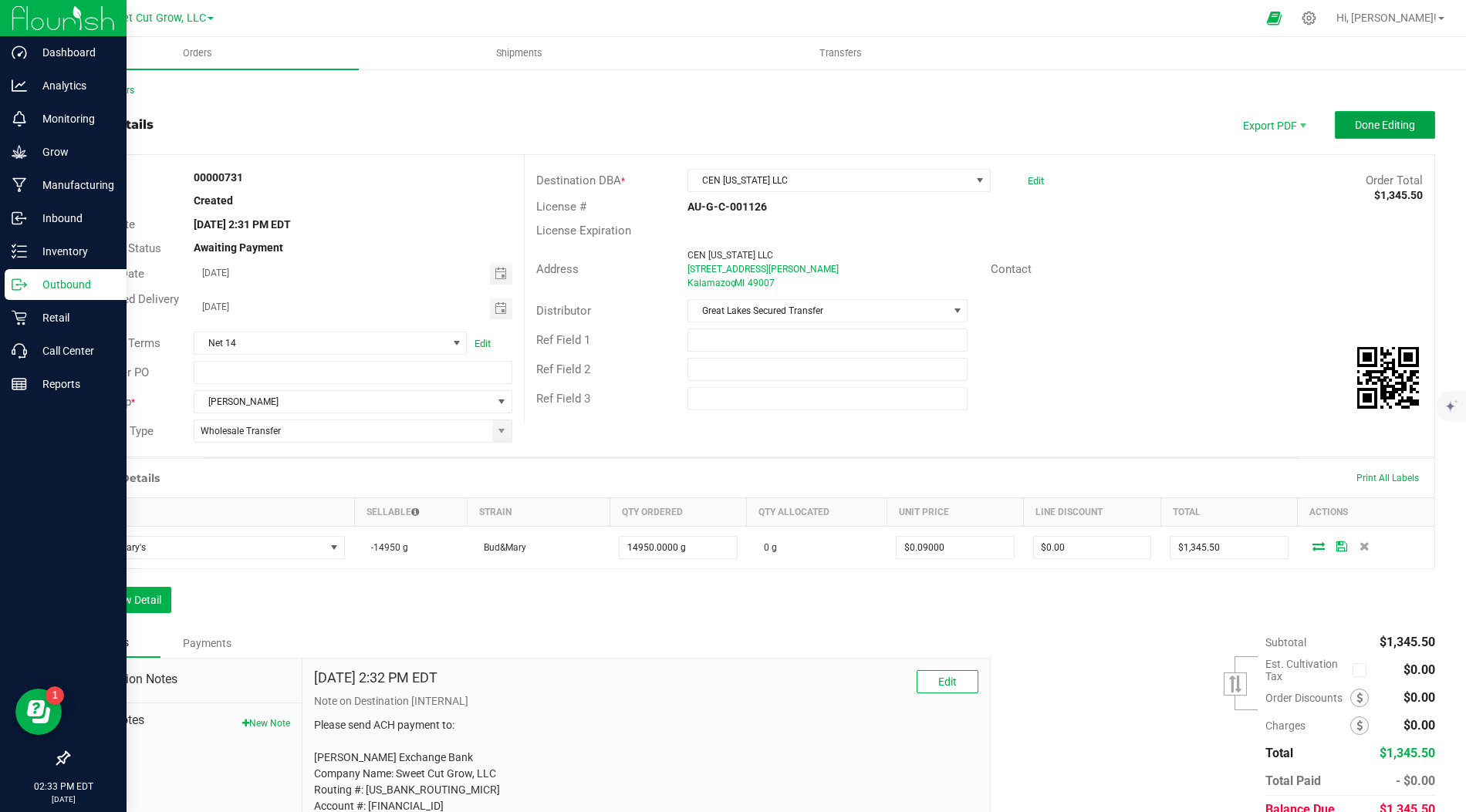
click at [1393, 125] on span "Done Editing" at bounding box center [1385, 125] width 60 height 13
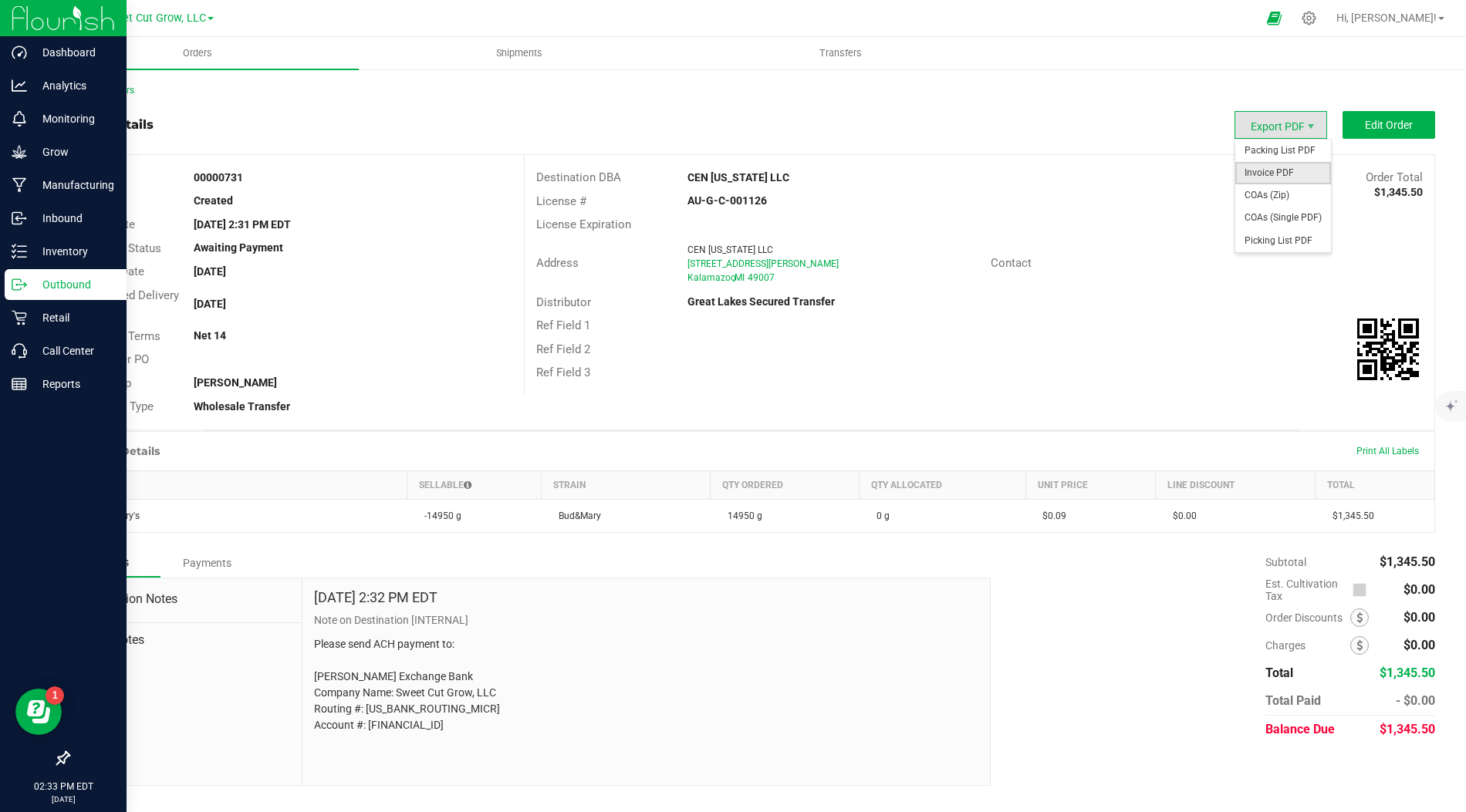
click at [1268, 177] on span "Invoice PDF" at bounding box center [1283, 173] width 96 height 22
